Goal: Information Seeking & Learning: Find specific fact

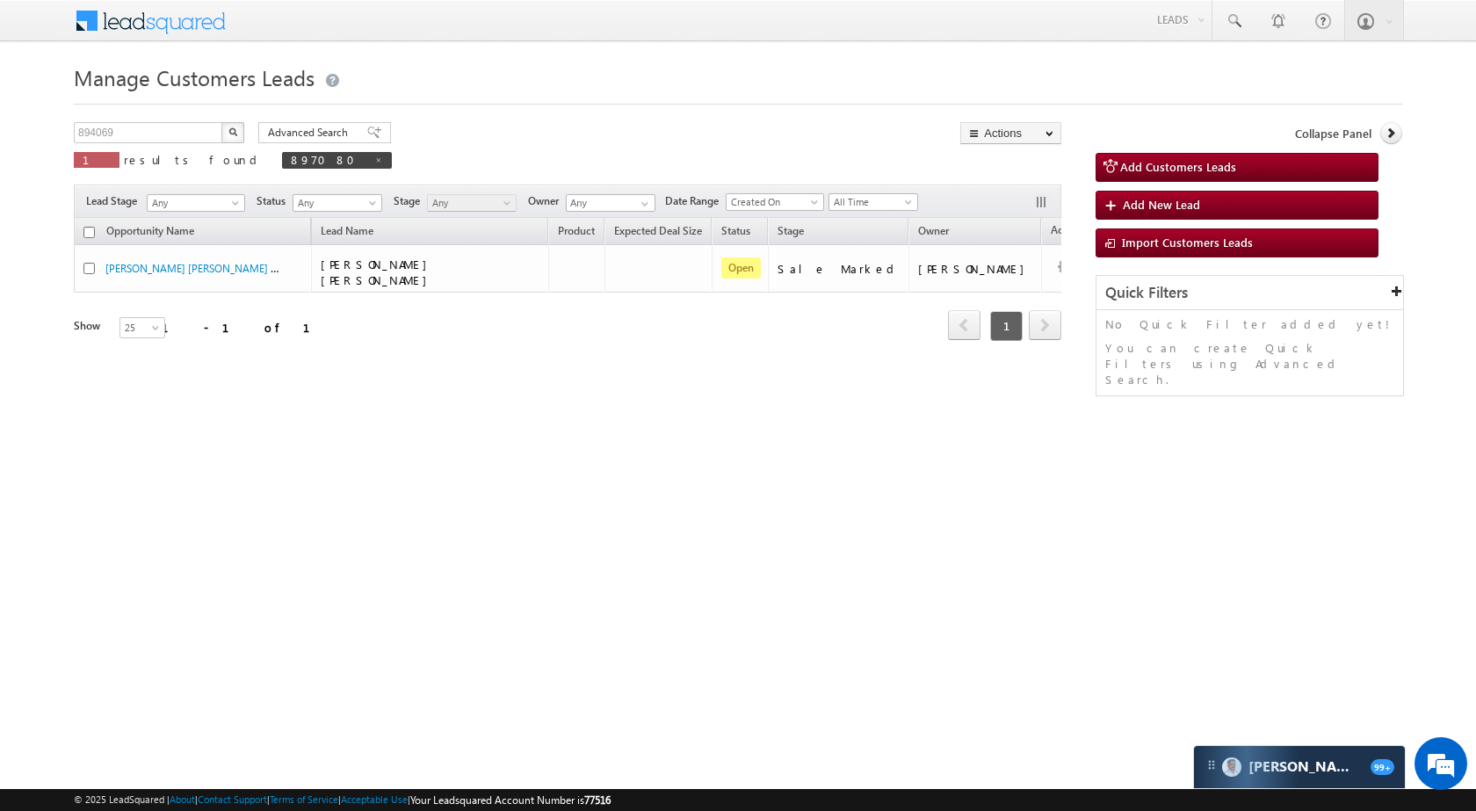
click at [234, 134] on img "button" at bounding box center [232, 131] width 9 height 9
click at [130, 128] on input "894069" at bounding box center [149, 132] width 150 height 21
paste input "0638"
type input "890638"
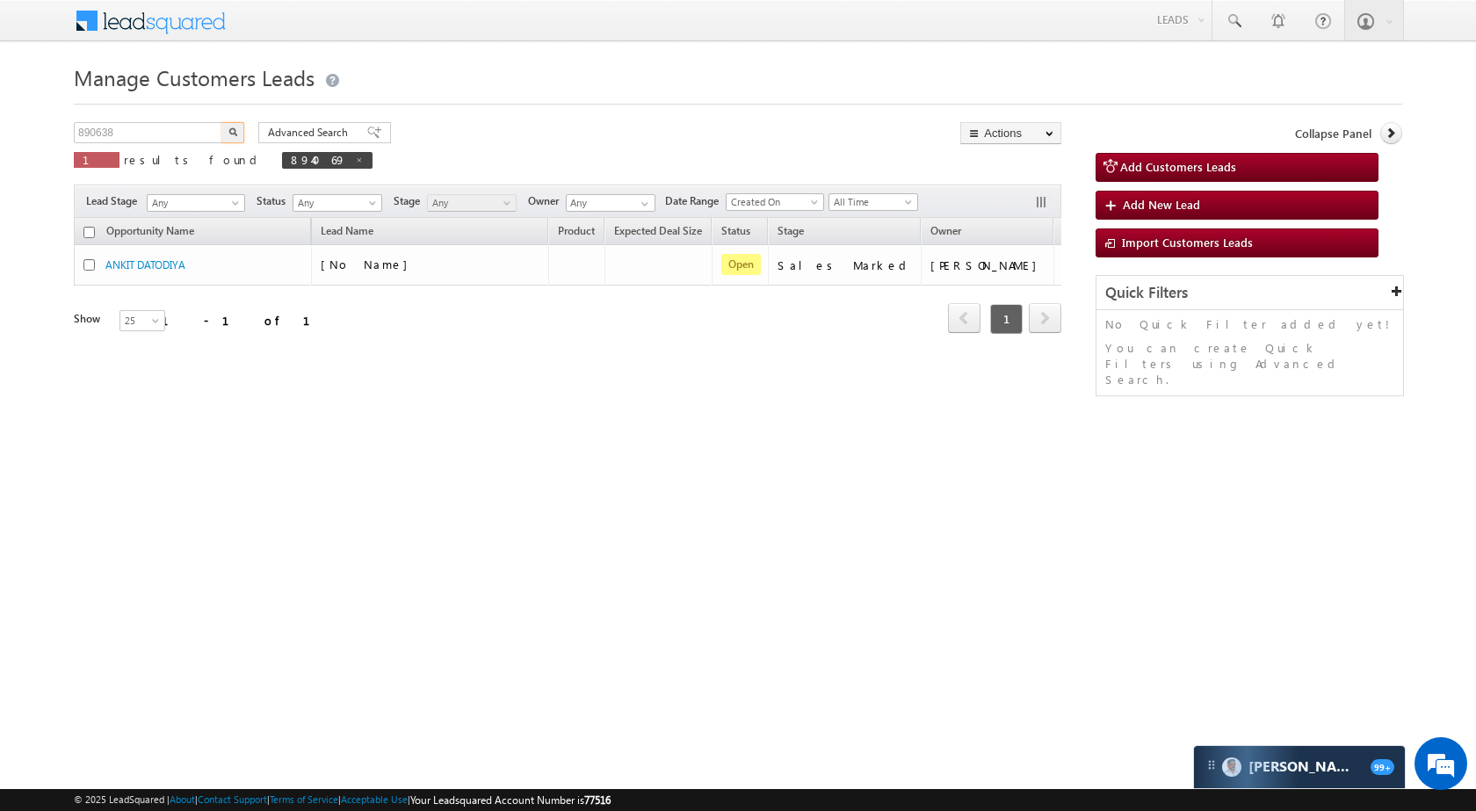
click at [232, 122] on button "button" at bounding box center [232, 132] width 23 height 21
click at [156, 133] on input "890638" at bounding box center [149, 132] width 150 height 21
paste input "394"
click at [229, 131] on img "button" at bounding box center [232, 131] width 9 height 9
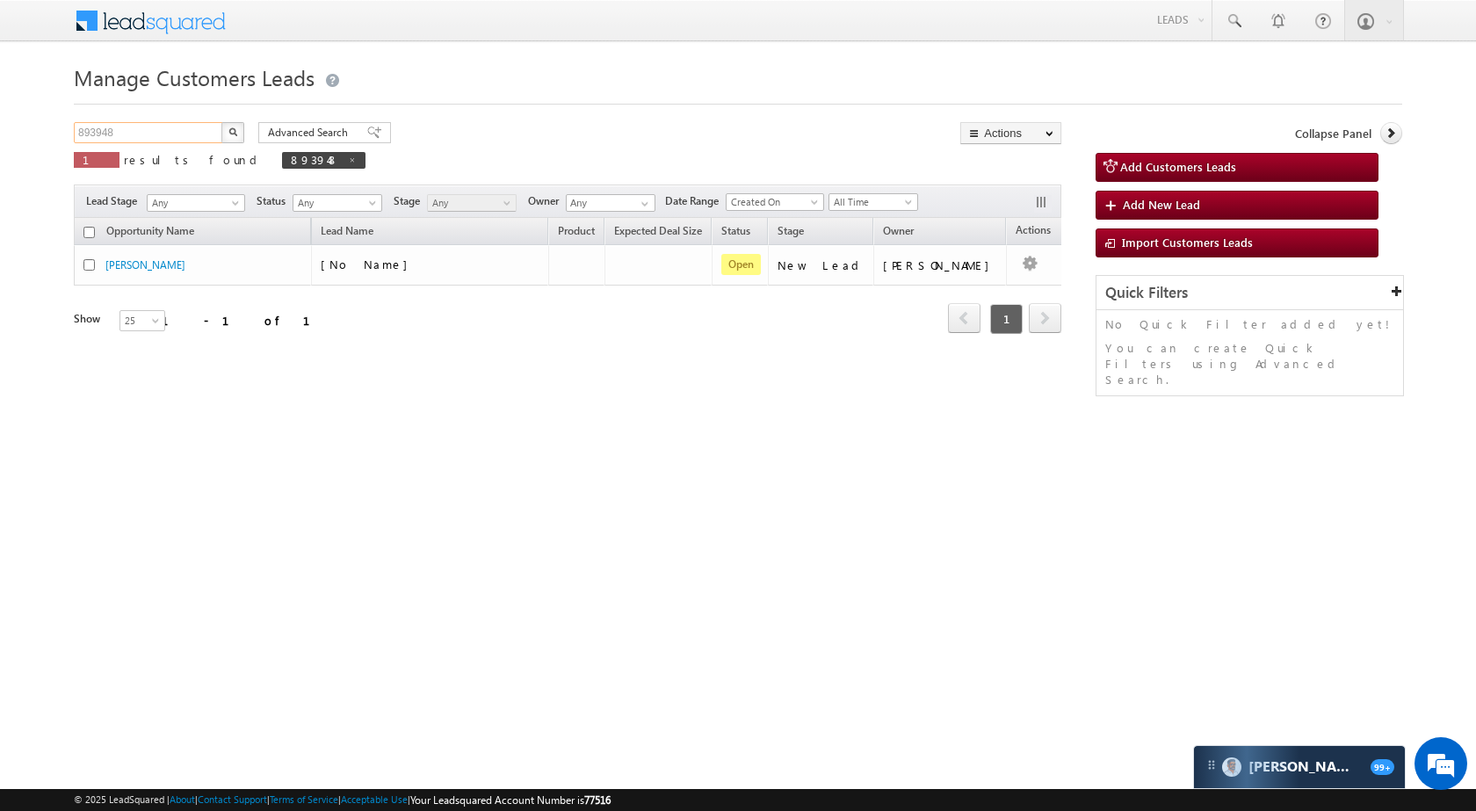
click at [177, 130] on input "893948" at bounding box center [149, 132] width 150 height 21
paste input "130"
type input "891308"
click at [228, 130] on img "button" at bounding box center [232, 131] width 9 height 9
